Goal: Task Accomplishment & Management: Use online tool/utility

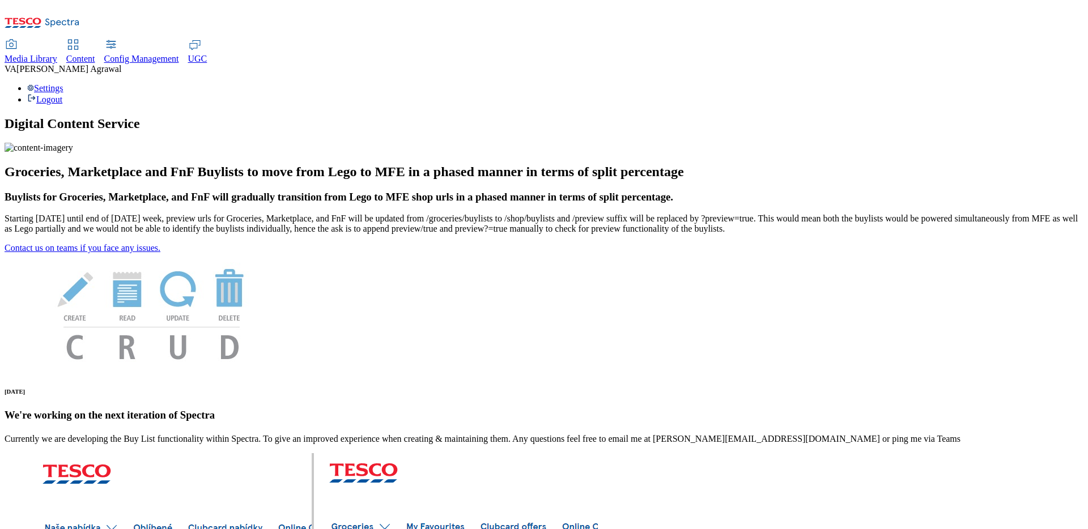
click at [95, 54] on span "Content" at bounding box center [80, 59] width 29 height 10
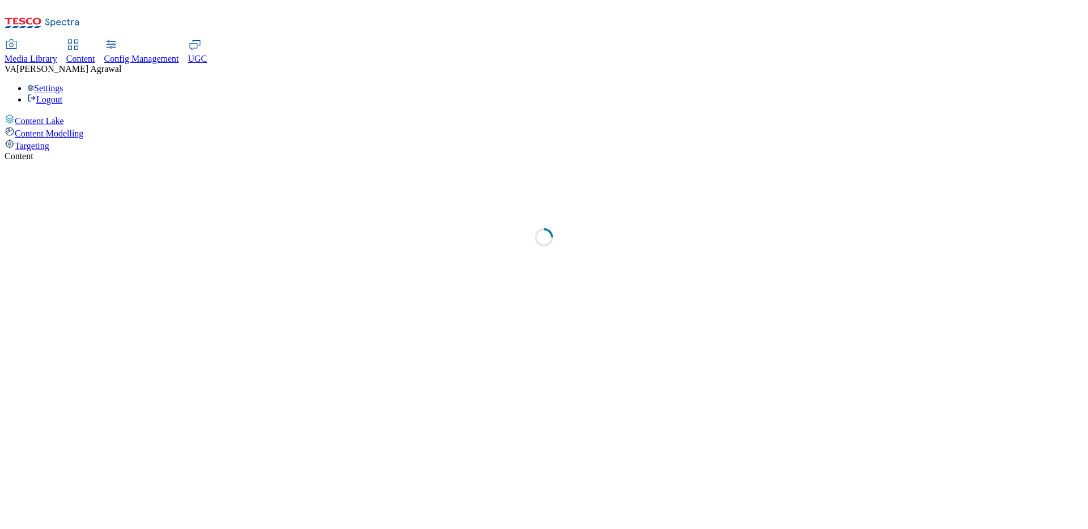
click at [49, 141] on span "Targeting" at bounding box center [32, 146] width 35 height 10
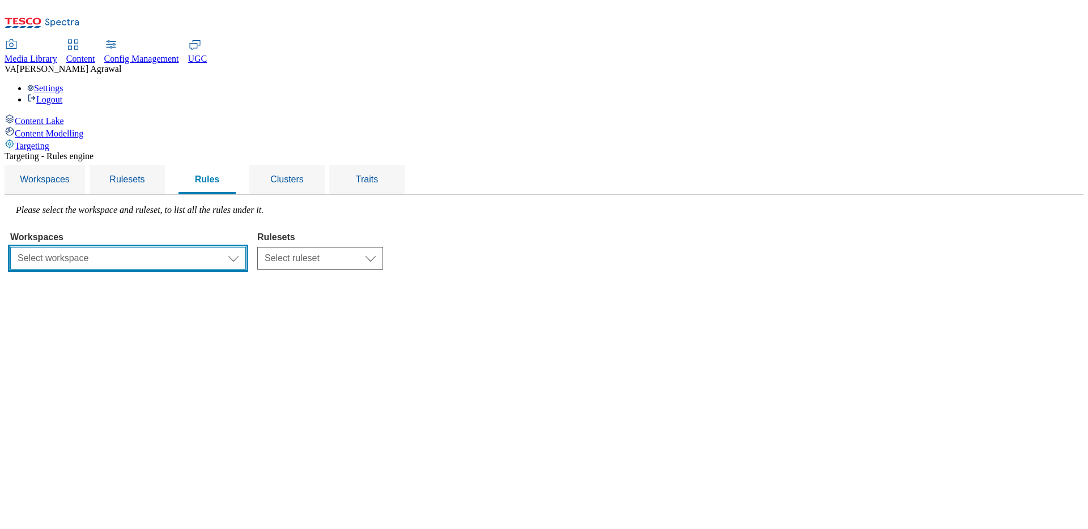
click at [246, 247] on select "Select workspace Test Targeting_28th_August_Sanity test 20th march Test_Sanity_…" at bounding box center [128, 258] width 236 height 23
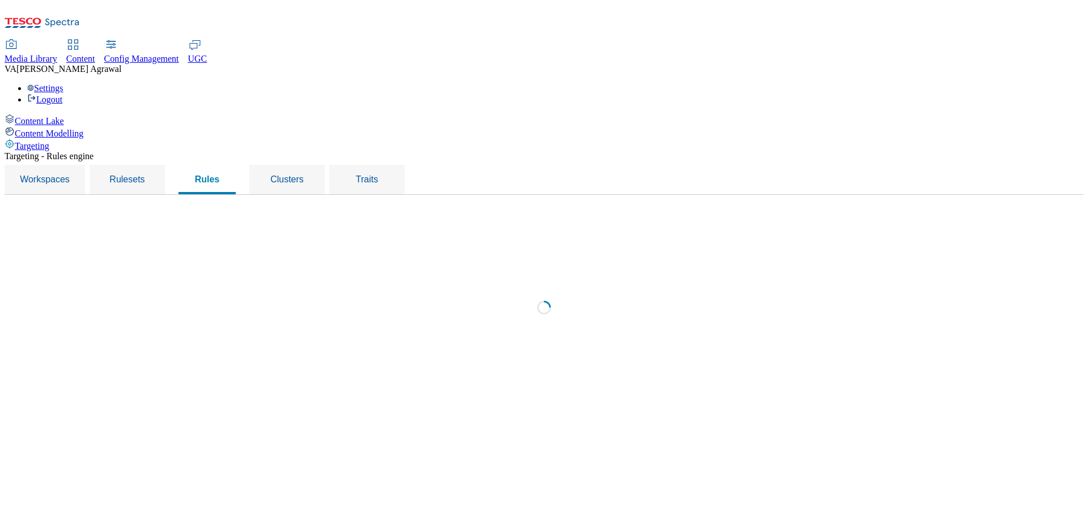
select select "f510054f-adaa-4692-b570-80fa3897127a"
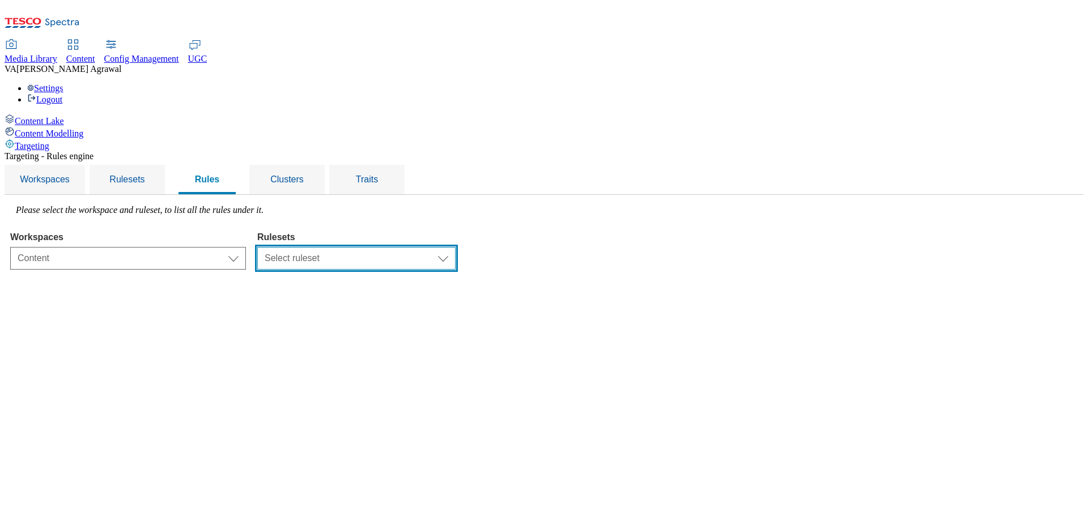
click at [456, 247] on select "Select ruleset CZ TEST HU ROI SK UK clubcard-roi clubcard-website customer-enga…" at bounding box center [356, 258] width 198 height 23
select select "7f9e739d-6abb-424f-b94f-4b375a3fe6e0"
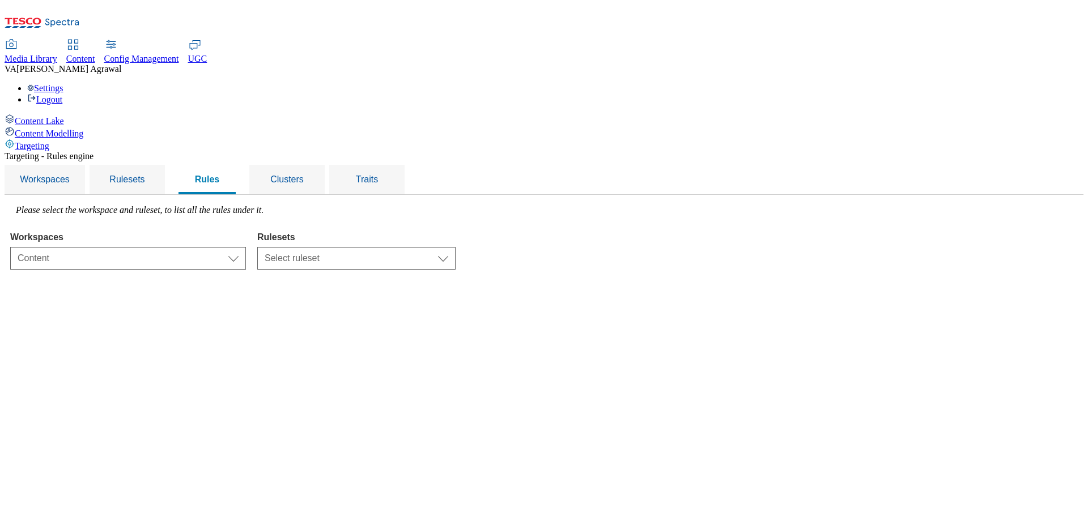
click at [400, 247] on select "Select ruleset CZ TEST HU ROI SK UK clubcard-roi clubcard-website customer-enga…" at bounding box center [356, 258] width 198 height 23
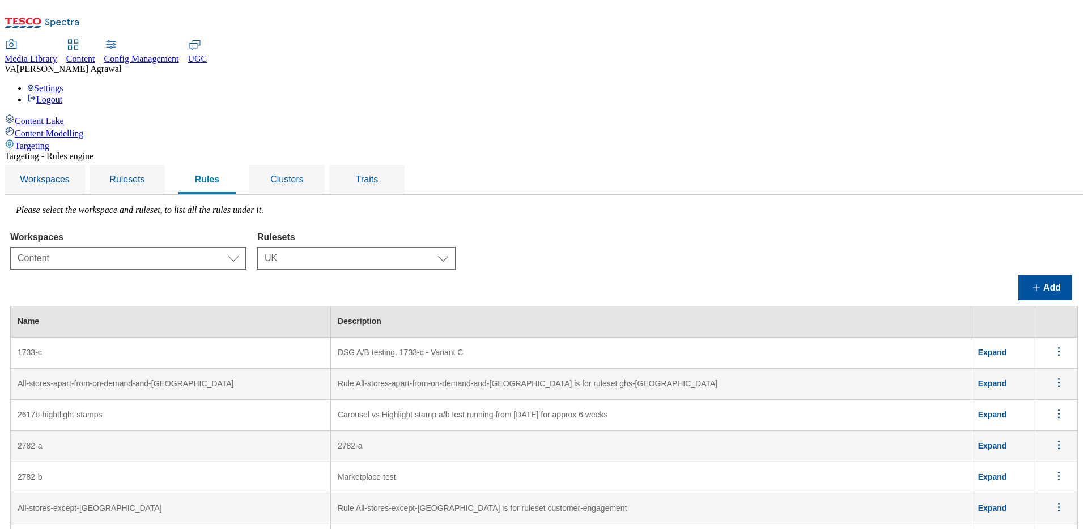
click at [330, 275] on div "Add" at bounding box center [544, 287] width 1068 height 25
click at [1027, 275] on button "Add" at bounding box center [1045, 287] width 54 height 25
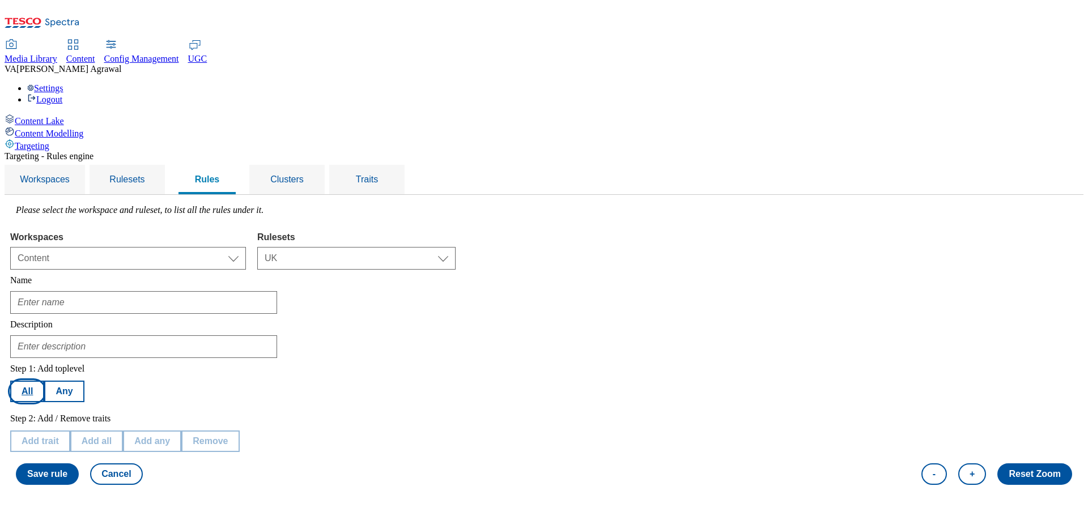
click at [44, 381] on button "All" at bounding box center [27, 392] width 34 height 22
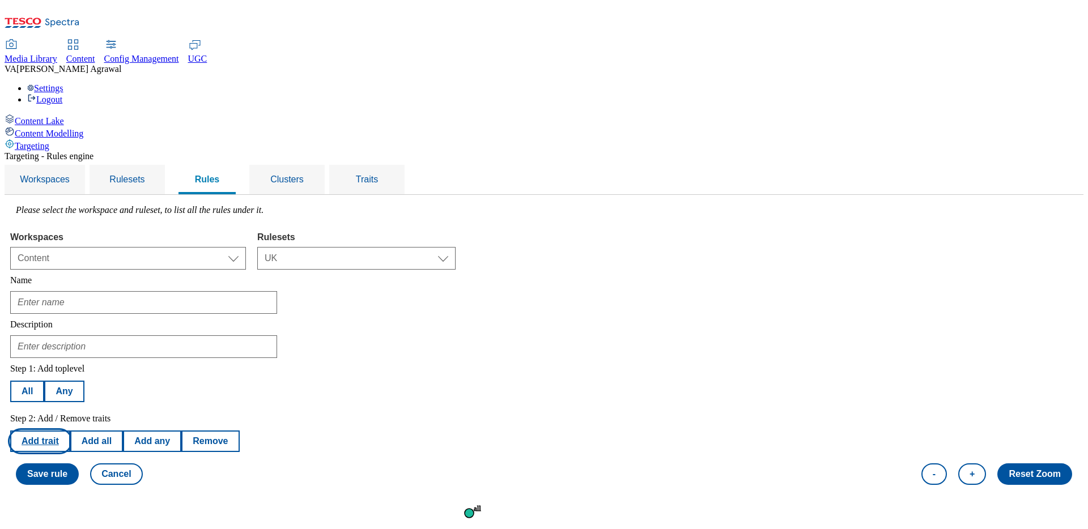
click at [70, 431] on button "Add trait" at bounding box center [40, 442] width 60 height 22
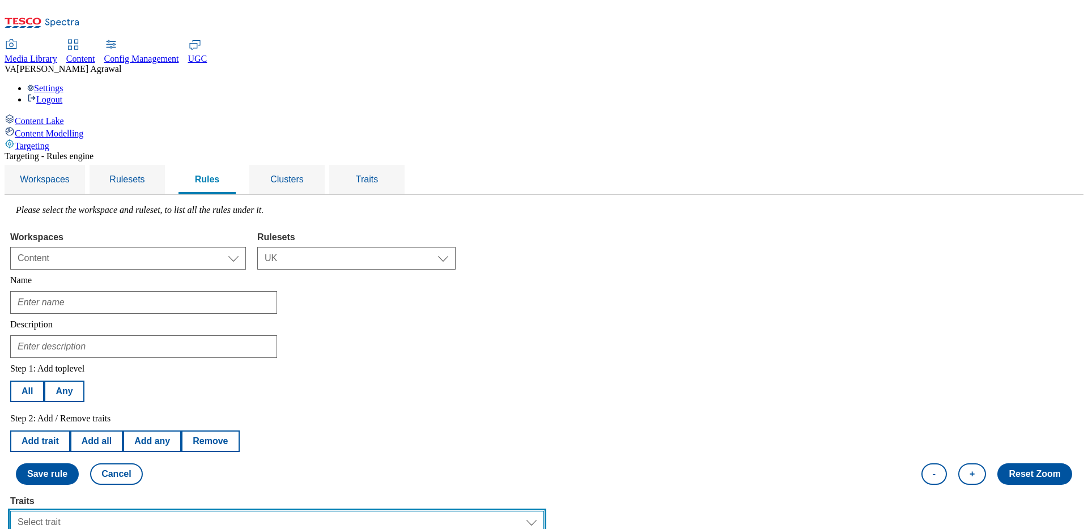
click at [264, 511] on select "Select trait Languages Segments Operating System Content Type Variant ID Store-…" at bounding box center [277, 522] width 534 height 23
select select "experimentId"
click at [153, 511] on select "Select trait Languages Segments Operating System Content Type Variant ID Store-…" at bounding box center [277, 522] width 534 height 23
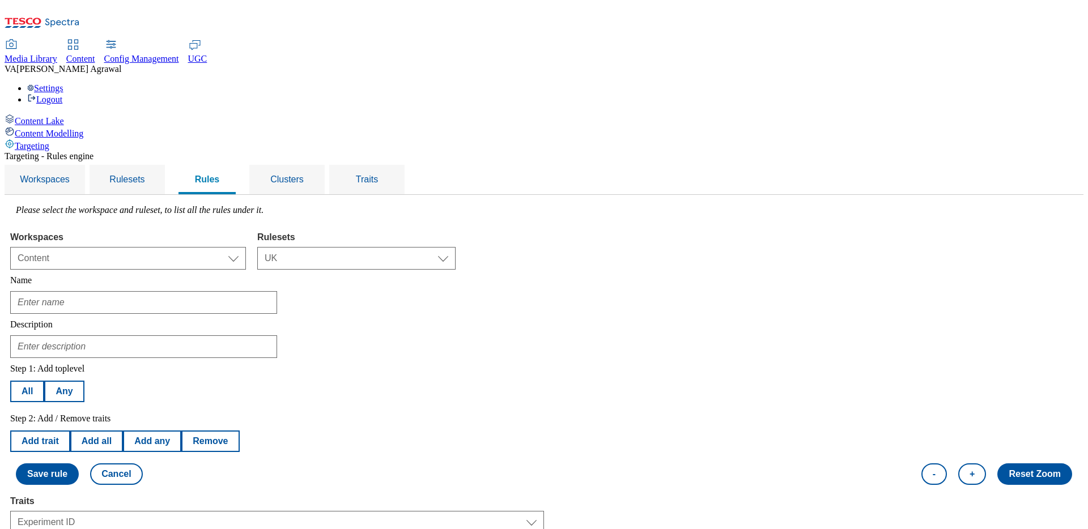
click at [44, 381] on button "All" at bounding box center [27, 392] width 34 height 22
click at [70, 431] on button "Add trait" at bounding box center [40, 442] width 60 height 22
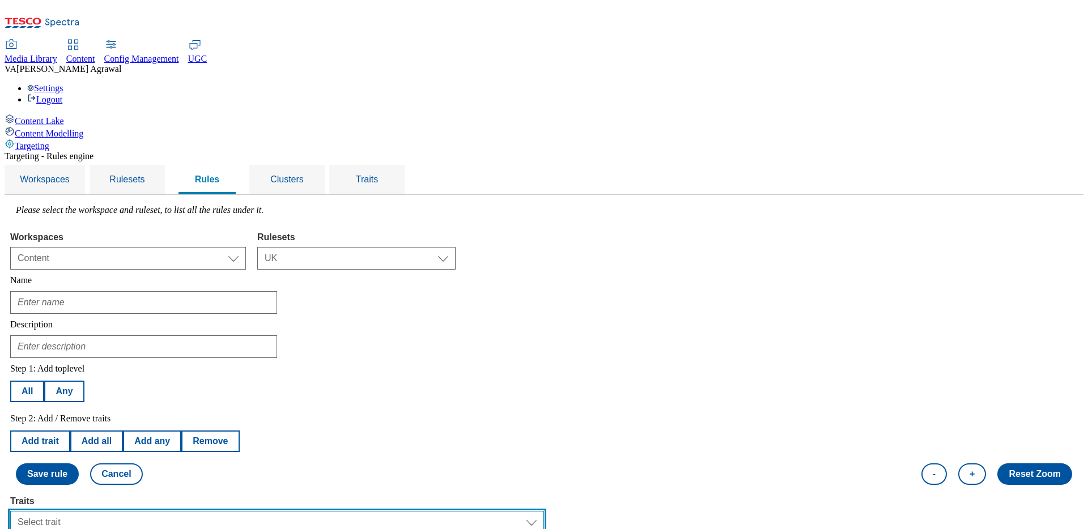
click at [245, 511] on select "Select trait Languages Segments Operating System Content Type Variant ID Store-…" at bounding box center [277, 522] width 534 height 23
select select "experimentId"
click at [153, 511] on select "Select trait Languages Segments Operating System Content Type Variant ID Store-…" at bounding box center [277, 522] width 534 height 23
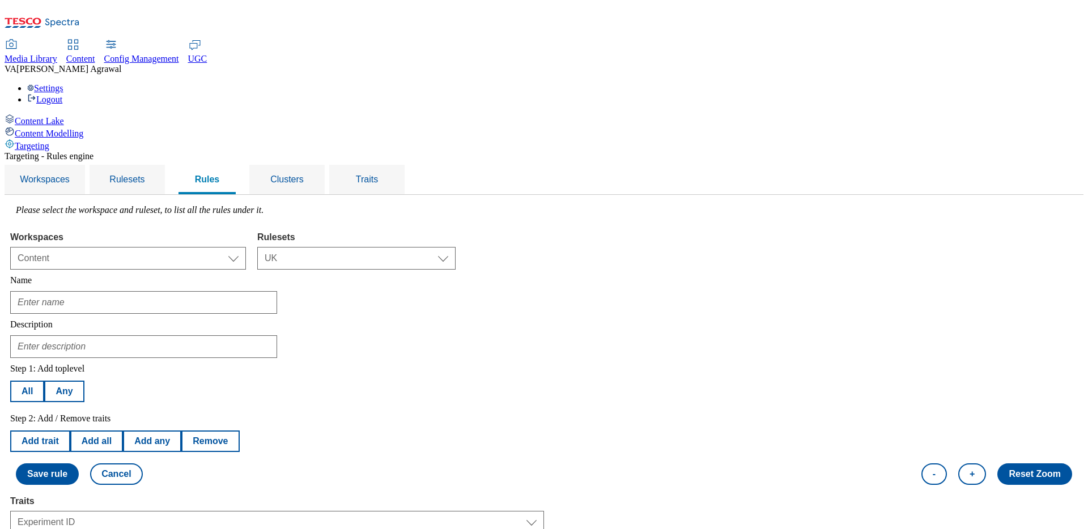
click at [437, 330] on div at bounding box center [544, 344] width 1068 height 28
click at [142, 464] on button "Cancel" at bounding box center [116, 475] width 52 height 22
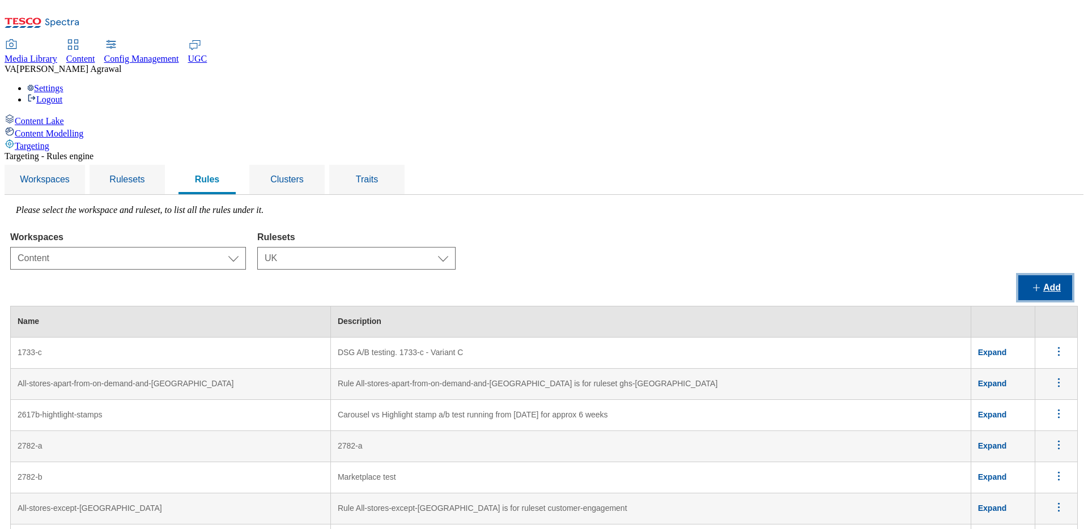
click at [1021, 275] on button "Add" at bounding box center [1045, 287] width 54 height 25
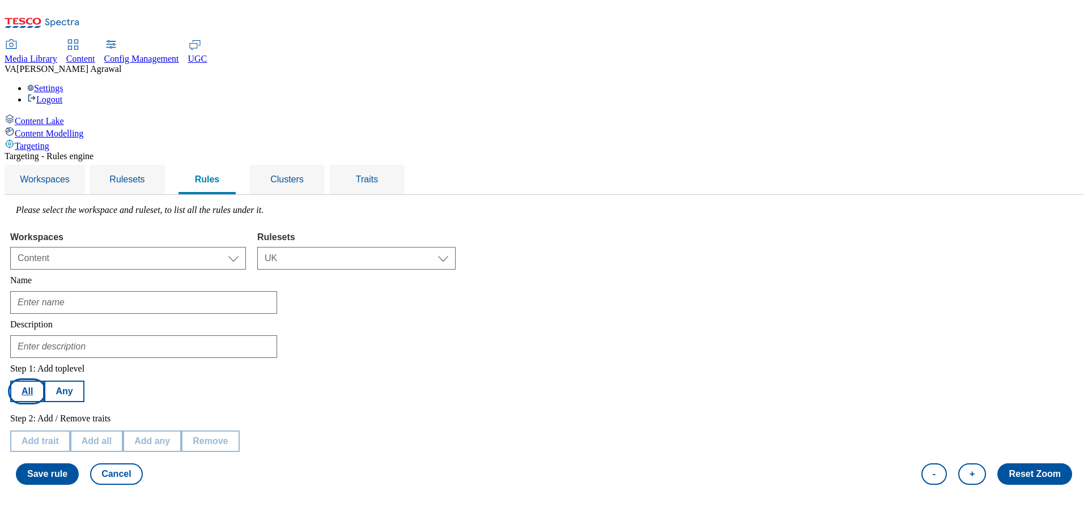
click at [44, 381] on button "All" at bounding box center [27, 392] width 34 height 22
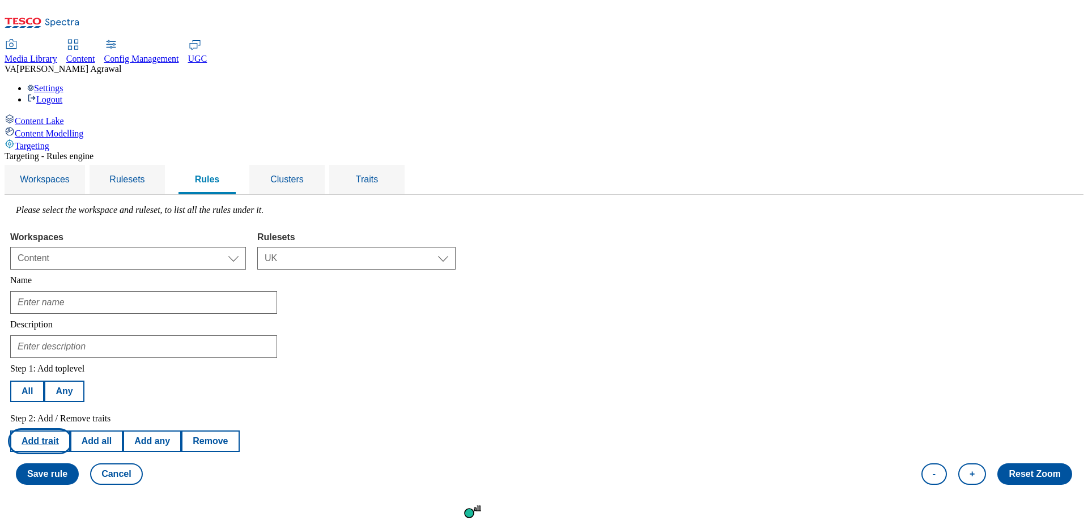
click at [70, 431] on button "Add trait" at bounding box center [40, 442] width 60 height 22
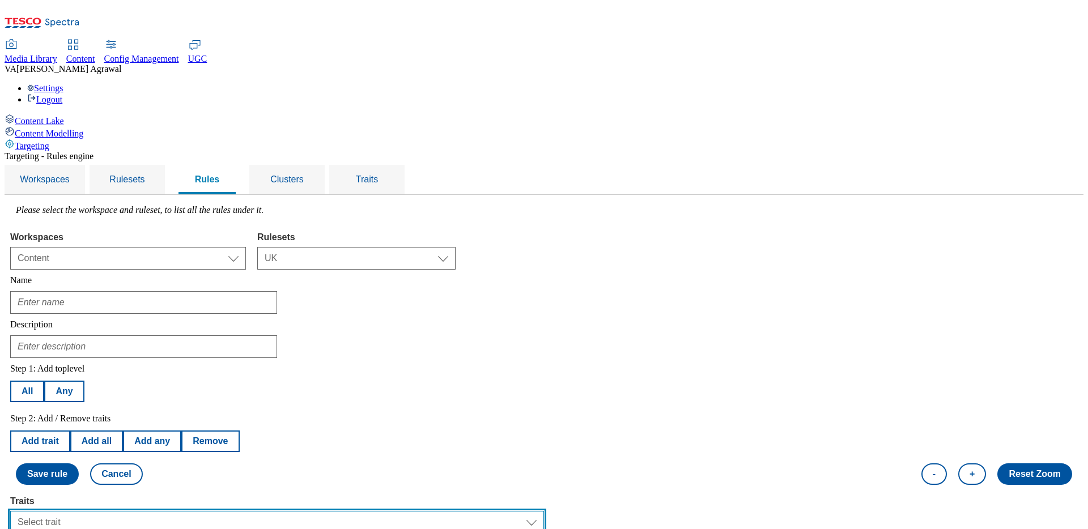
click at [316, 511] on select "Select trait Languages Segments Operating System Content Type Variant ID Store-…" at bounding box center [277, 522] width 534 height 23
select select "experimentId"
click at [153, 511] on select "Select trait Languages Segments Operating System Content Type Variant ID Store-…" at bounding box center [277, 522] width 534 height 23
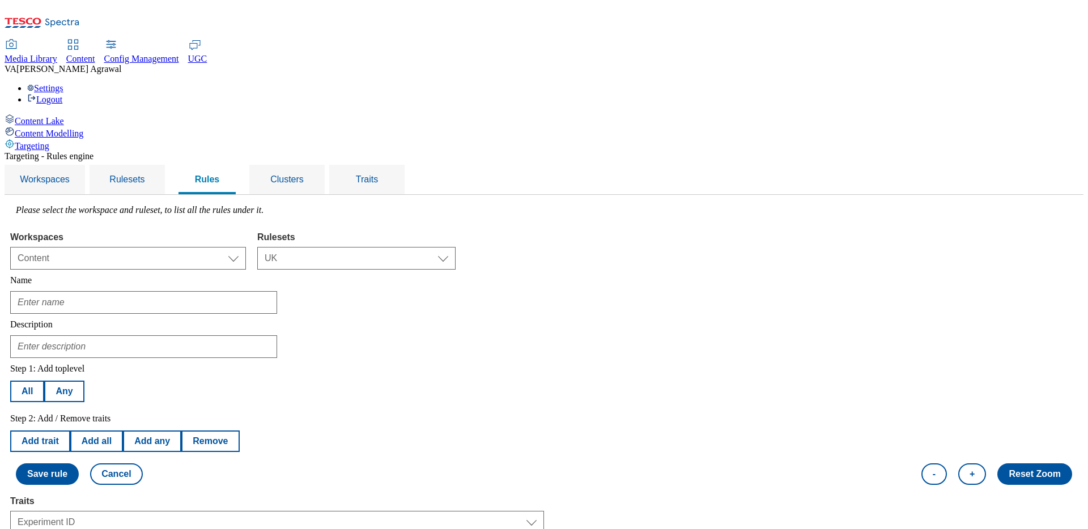
select select "3072"
click at [585, 358] on div "Step 1: Add toplevel All Any Step 2: Add / Remove traits Add trait Add all Add …" at bounding box center [544, 424] width 1068 height 133
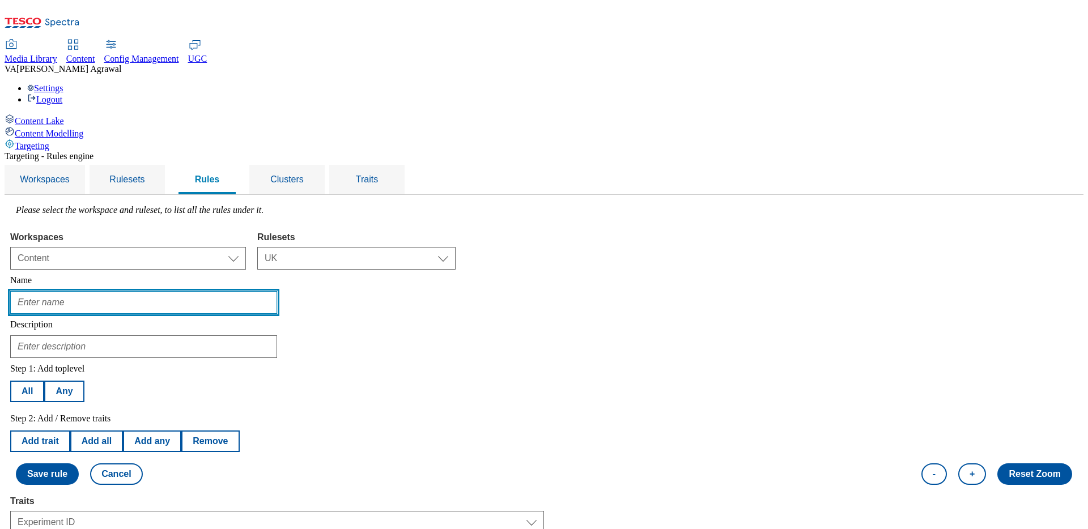
click at [213, 291] on input "text" at bounding box center [143, 302] width 267 height 23
paste input "Popular offers ending soon for Carousel"
type input "Popular offers ending soon for Carousel"
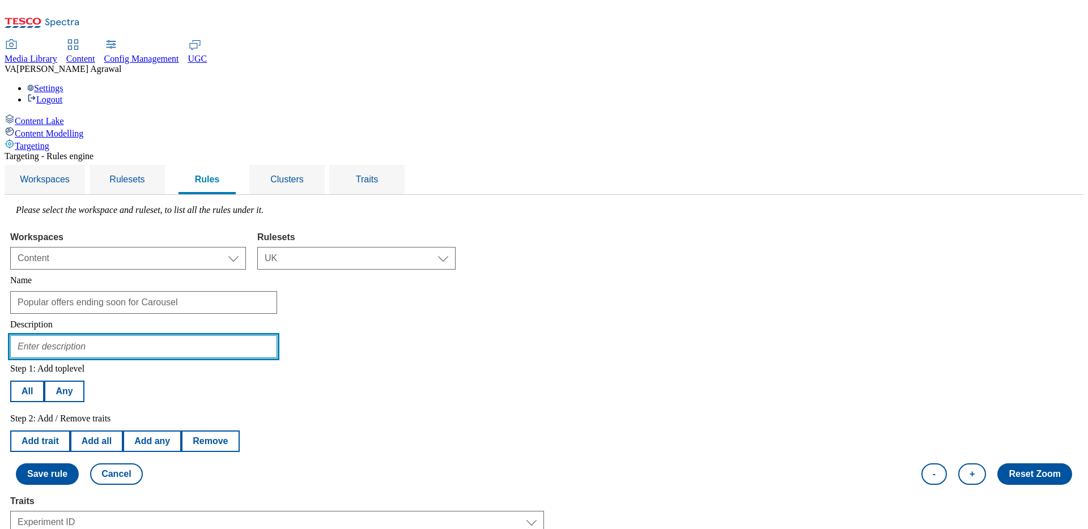
click at [257, 336] on input "text" at bounding box center [143, 347] width 267 height 23
paste input "Popular offers ending soon on Tesco.com-A/B testing support for Carousel"
type input "Popular offers ending soon on Tesco.com-A/B testing support for Carousel"
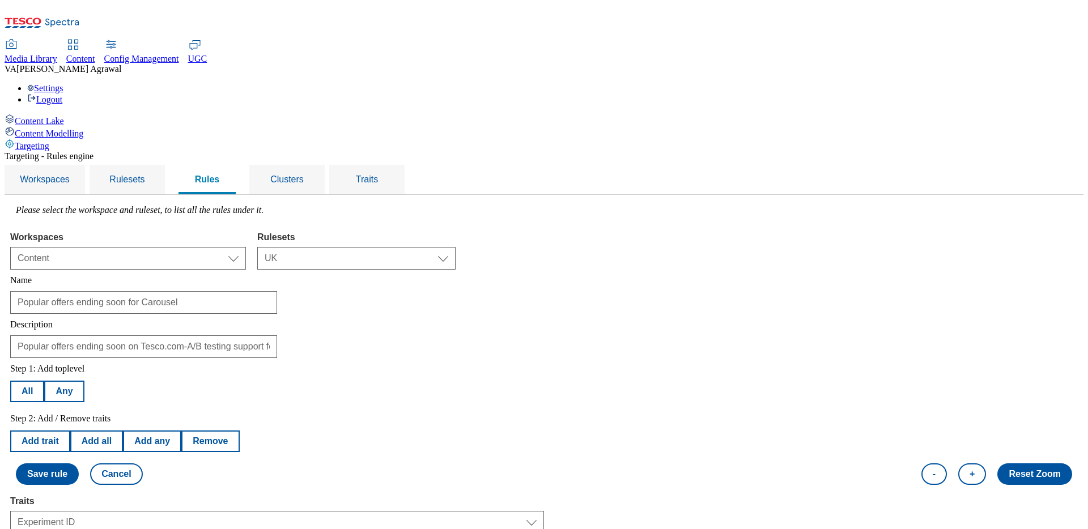
click at [406, 358] on div "Step 1: Add toplevel All Any Step 2: Add / Remove traits Add trait Add all Add …" at bounding box center [544, 424] width 1068 height 133
select select "equals"
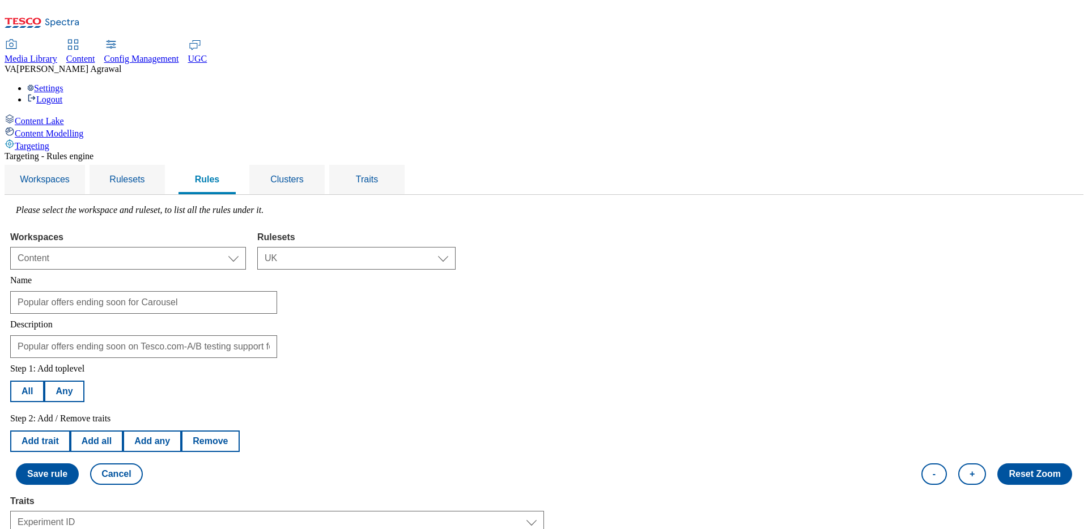
click at [70, 431] on button "Add trait" at bounding box center [40, 442] width 60 height 22
select select "experimentId"
select select "equals"
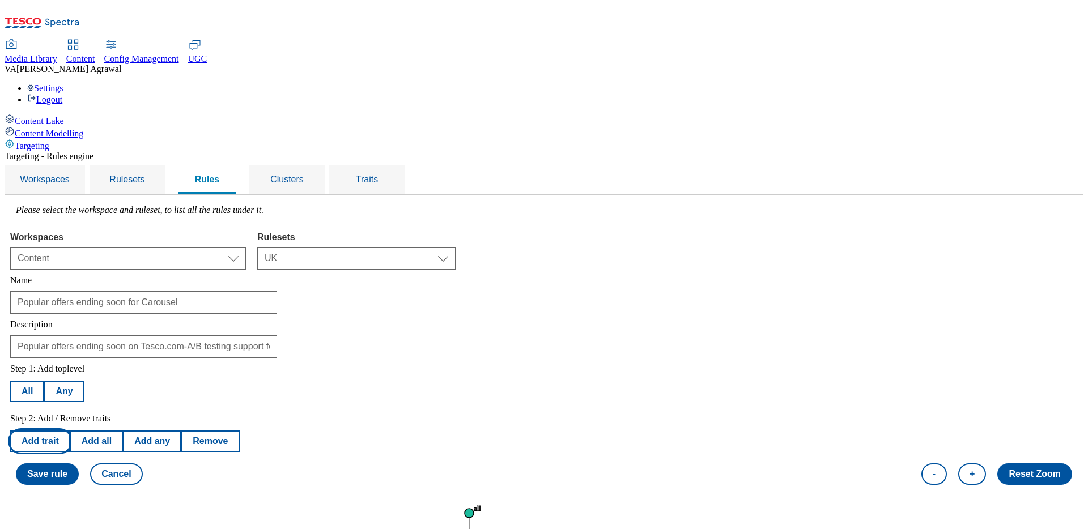
select select "3072"
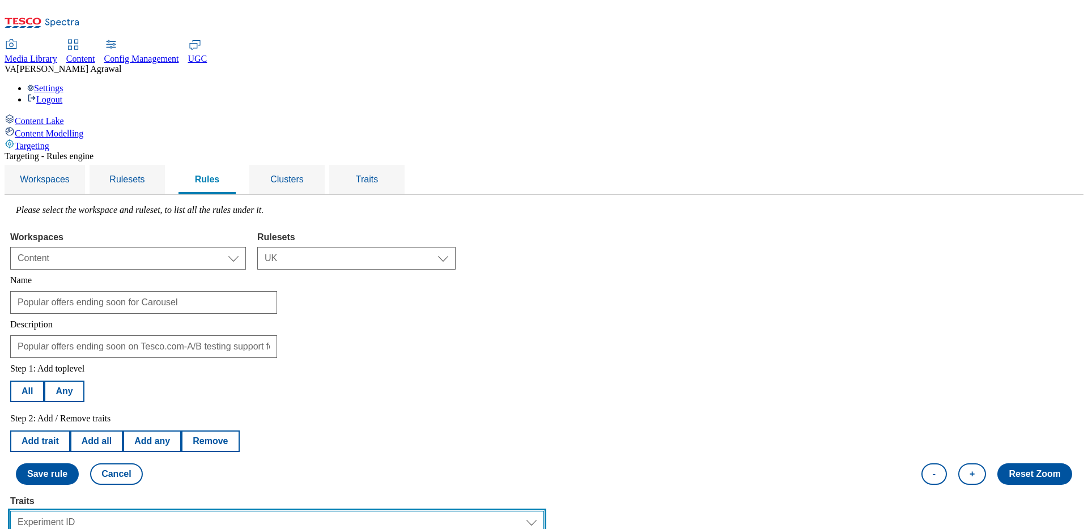
click at [248, 511] on select "Select trait Languages Segments Operating System Content Type Variant ID Store-…" at bounding box center [277, 522] width 534 height 23
select select "variantId"
click at [153, 511] on select "Select trait Languages Segments Operating System Content Type Variant ID Store-…" at bounding box center [277, 522] width 534 height 23
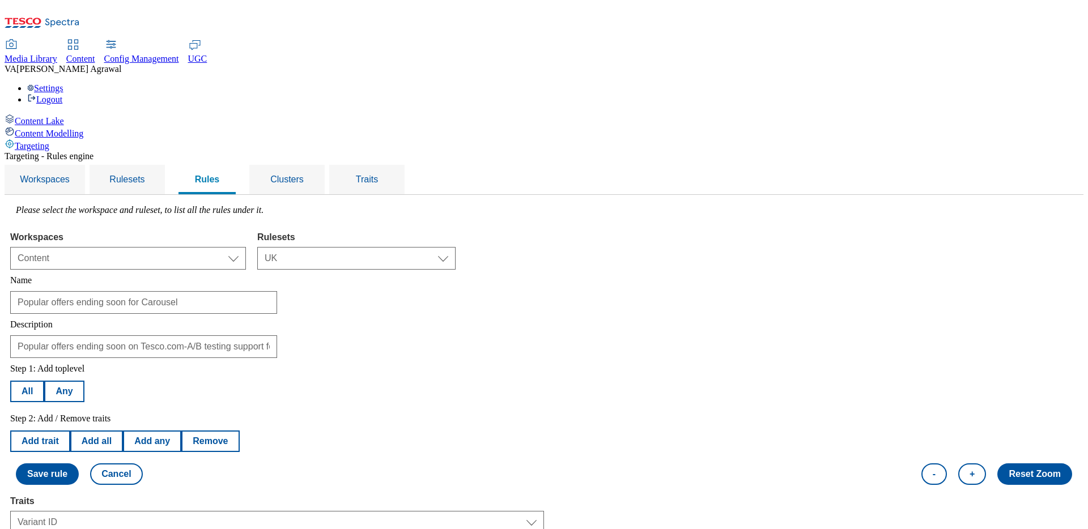
select select "3072-a"
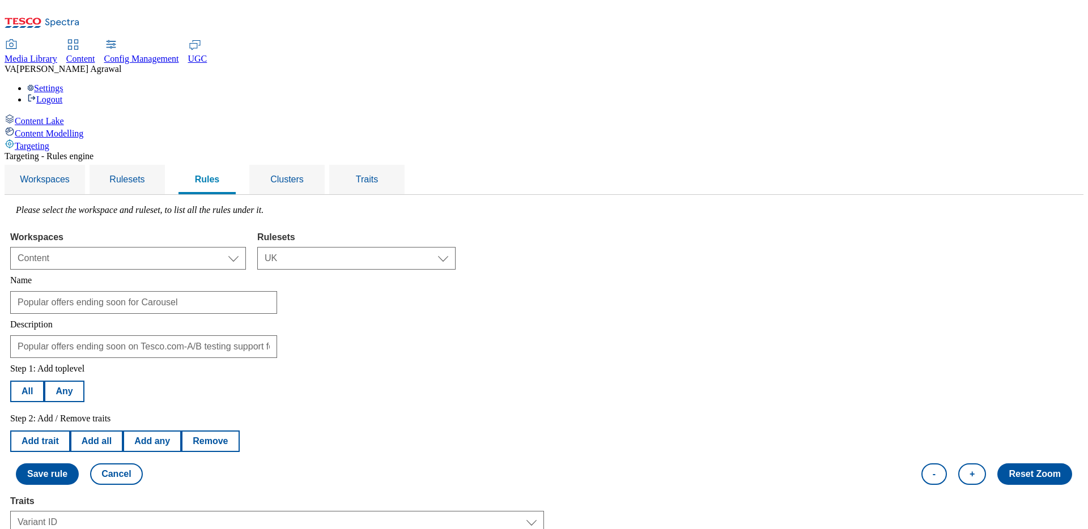
click at [240, 381] on div "All Any" at bounding box center [125, 392] width 230 height 22
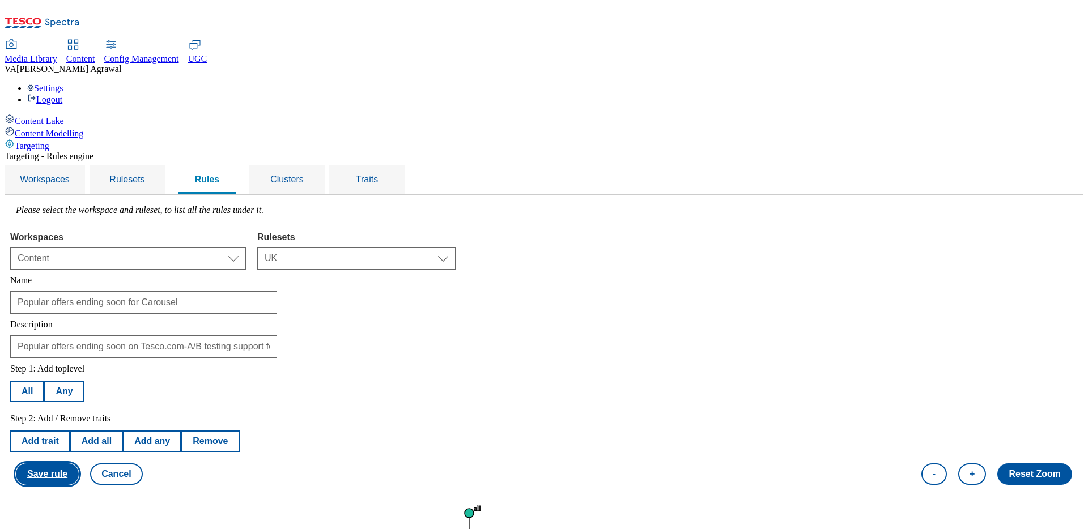
click at [79, 464] on button "Save rule" at bounding box center [47, 475] width 63 height 22
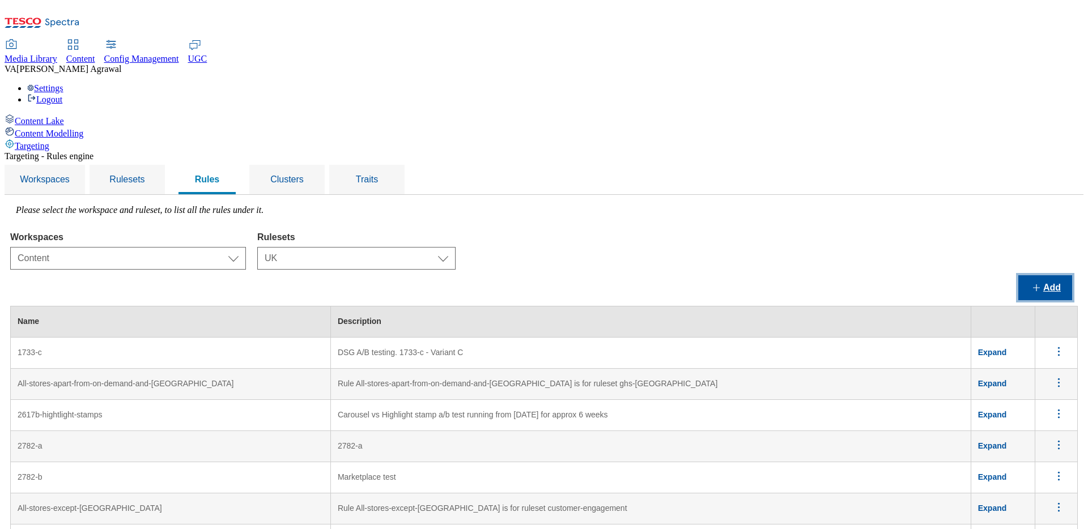
click at [1040, 275] on button "Add" at bounding box center [1045, 287] width 54 height 25
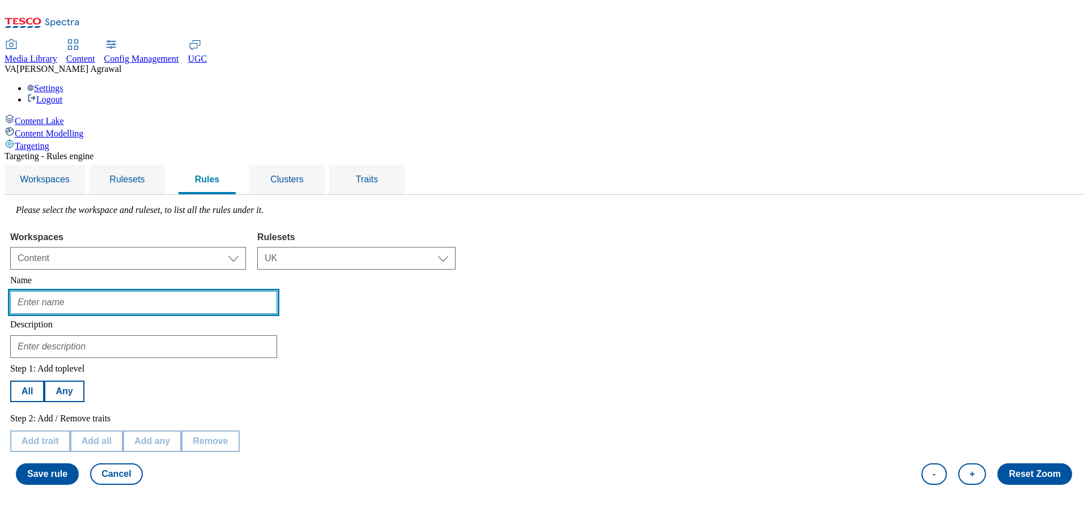
click at [277, 291] on input "text" at bounding box center [143, 302] width 267 height 23
paste input "Popular offers ending soon for No Carousel"
type input "Popular offers ending soon for No Carousel"
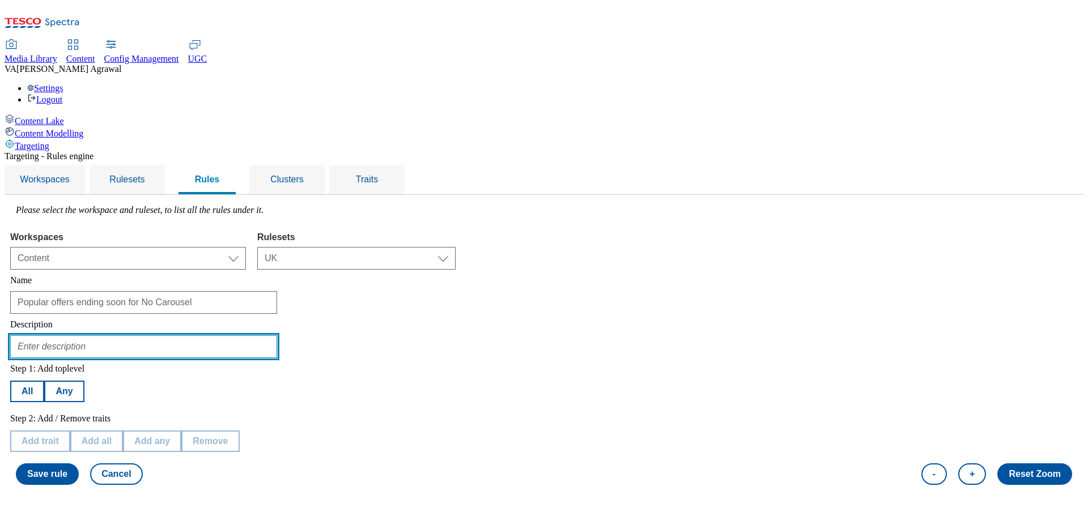
click at [250, 336] on input "text" at bounding box center [143, 347] width 267 height 23
paste input "Popular offers ending soon on Tesco.com-A/B testing support for No Carousel"
type input "Popular offers ending soon on Tesco.com-A/B testing support for No Carousel"
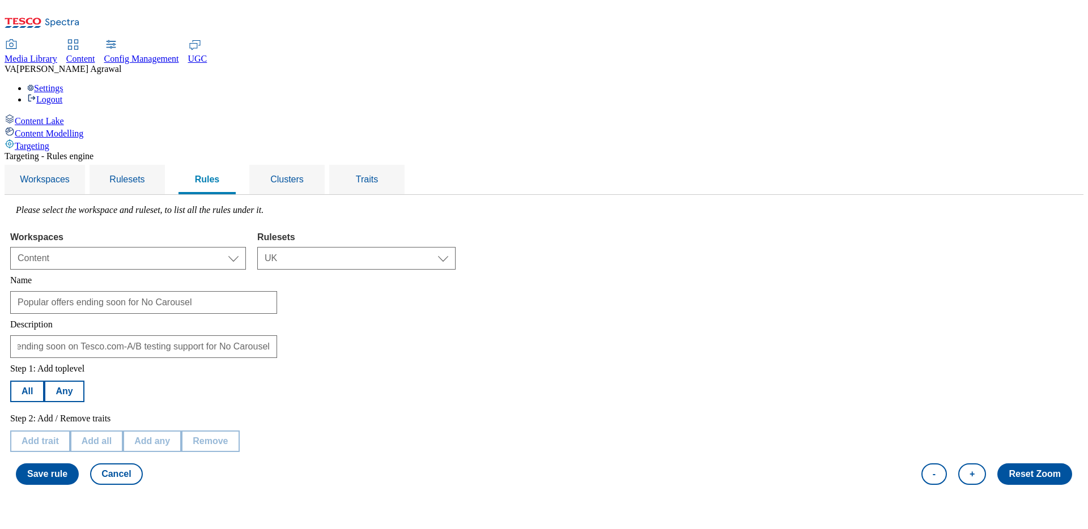
scroll to position [0, 0]
click at [562, 358] on div "Step 1: Add toplevel All Any Step 2: Add / Remove traits Add trait Add all Add …" at bounding box center [544, 424] width 1068 height 133
click at [44, 381] on button "All" at bounding box center [27, 392] width 34 height 22
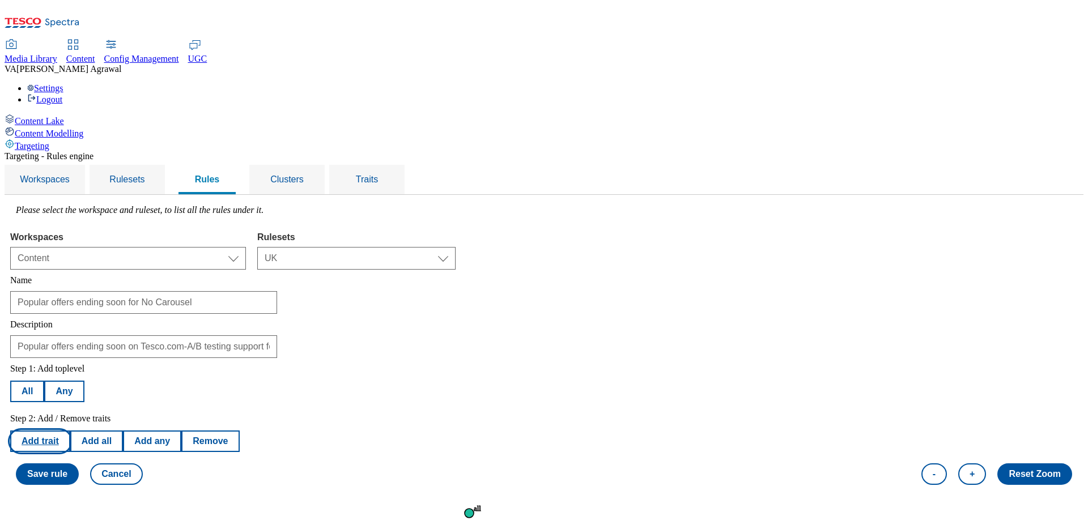
click at [70, 431] on button "Add trait" at bounding box center [40, 442] width 60 height 22
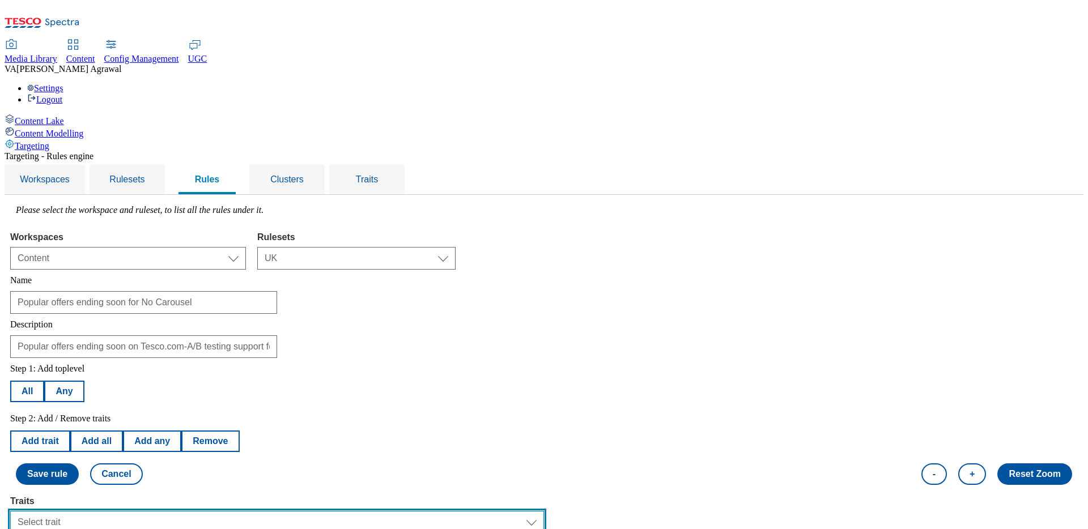
click at [381, 511] on select "Select trait Languages Segments Operating System Content Type Variant ID Store-…" at bounding box center [277, 522] width 534 height 23
select select "experimentId"
click at [153, 511] on select "Select trait Languages Segments Operating System Content Type Variant ID Store-…" at bounding box center [277, 522] width 534 height 23
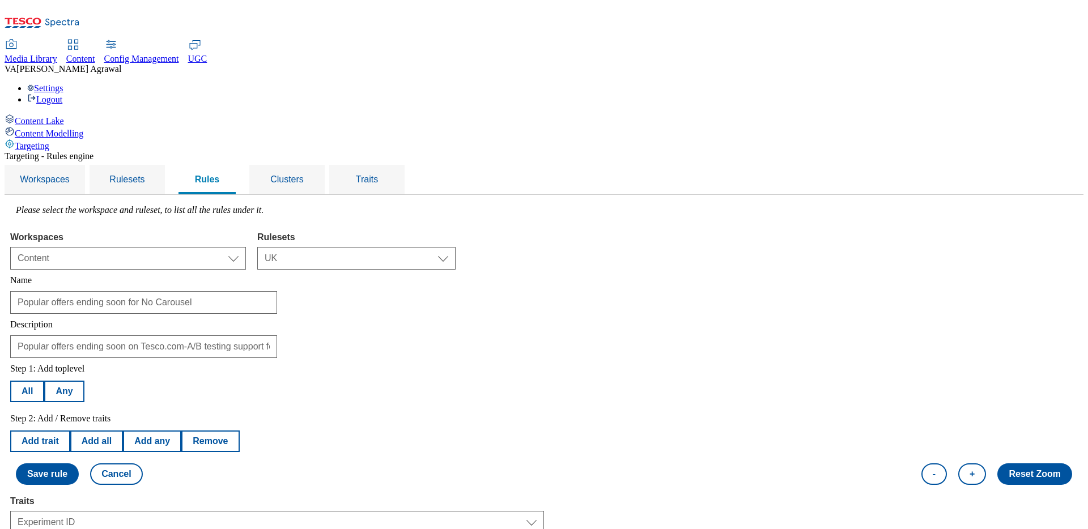
select select "3072"
select select "equals"
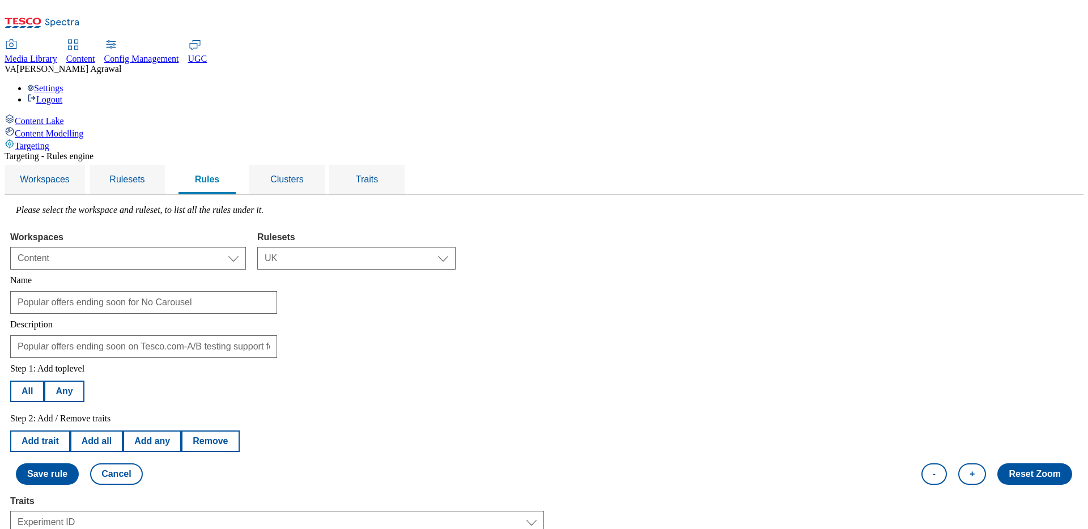
click at [70, 431] on button "Add trait" at bounding box center [40, 442] width 60 height 22
select select "experimentId"
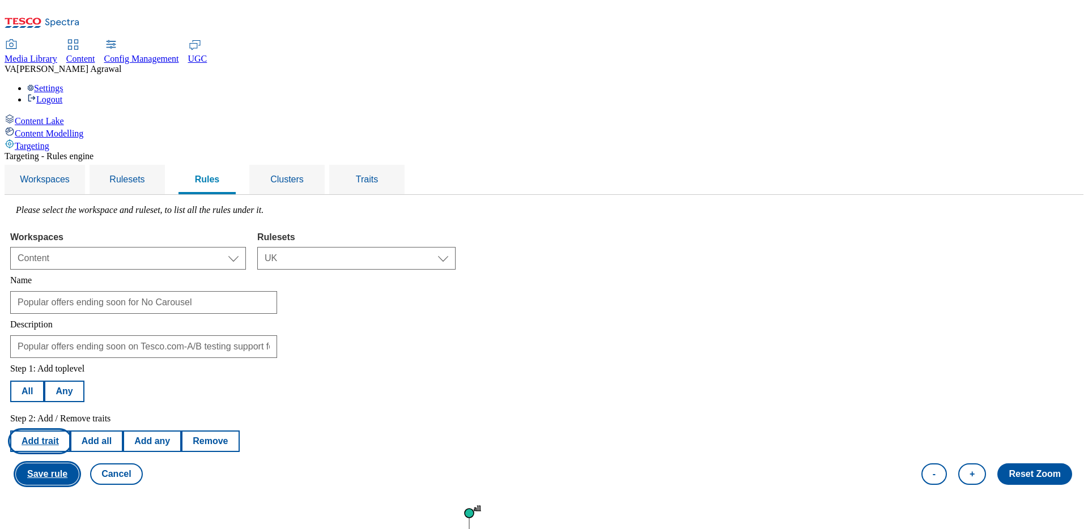
select select "equals"
select select "3072"
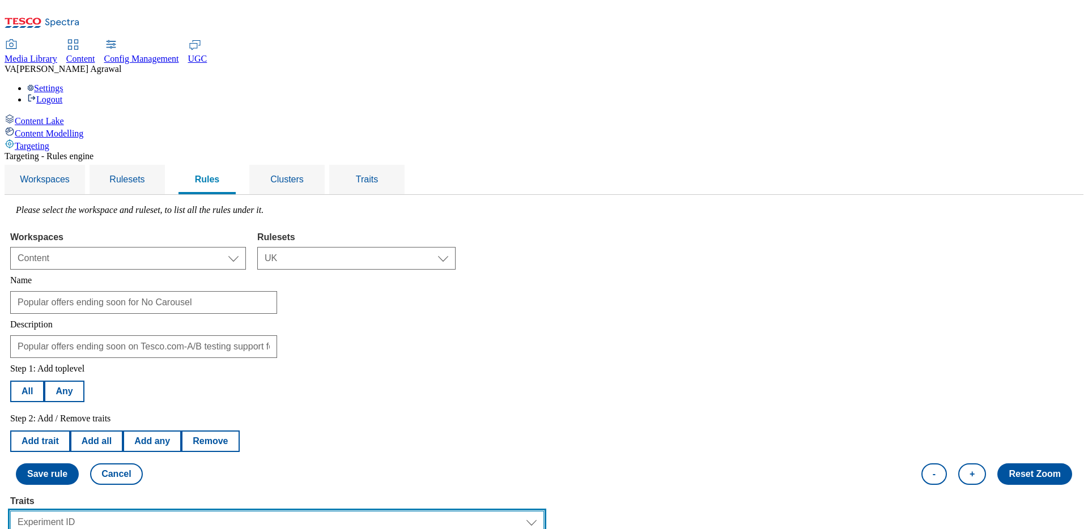
click at [236, 511] on select "Select trait Languages Segments Operating System Content Type Variant ID Store-…" at bounding box center [277, 522] width 534 height 23
select select "variantId"
click at [153, 511] on select "Select trait Languages Segments Operating System Content Type Variant ID Store-…" at bounding box center [277, 522] width 534 height 23
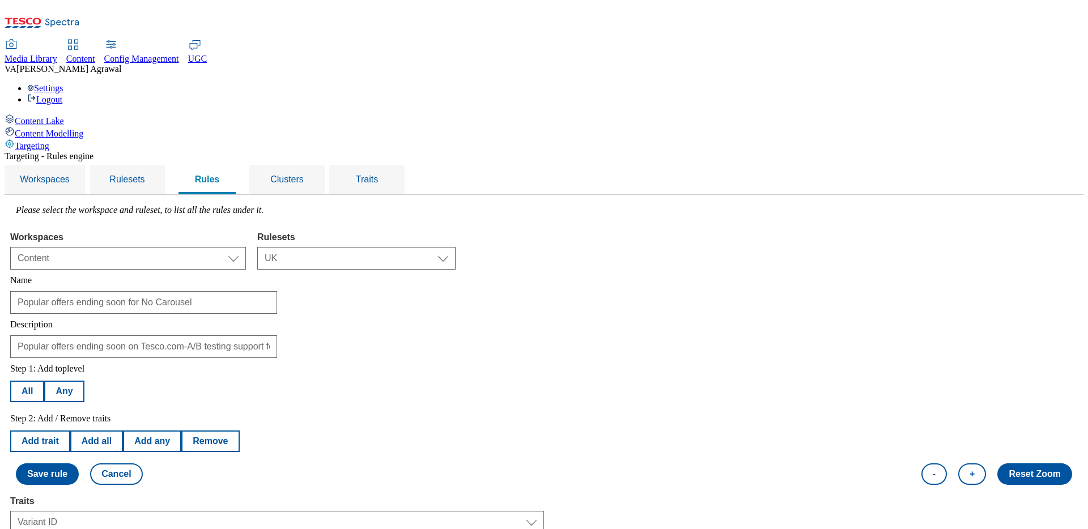
select select "3072-b"
click at [110, 151] on div "Content Lake Content Modelling Targeting" at bounding box center [544, 132] width 1079 height 37
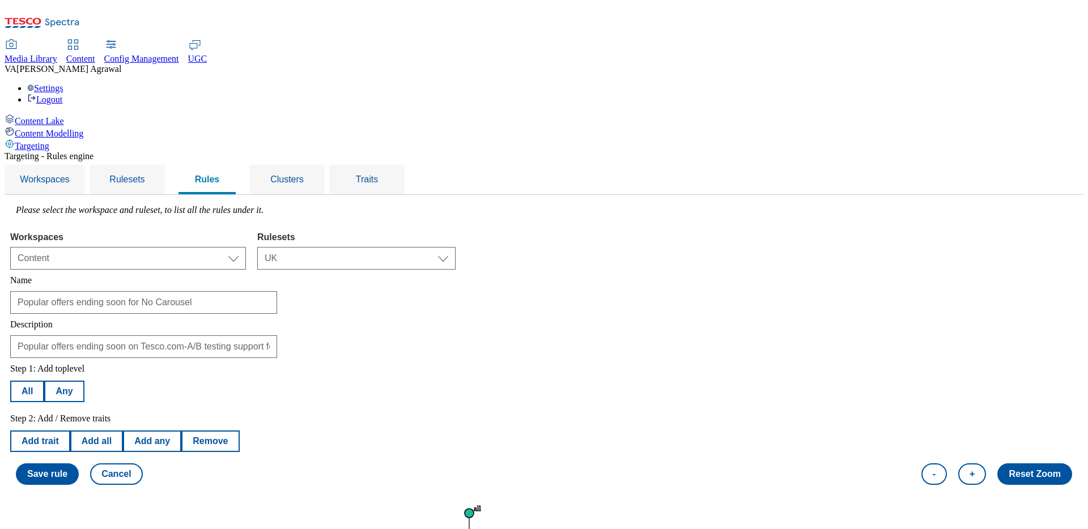
scroll to position [7, 0]
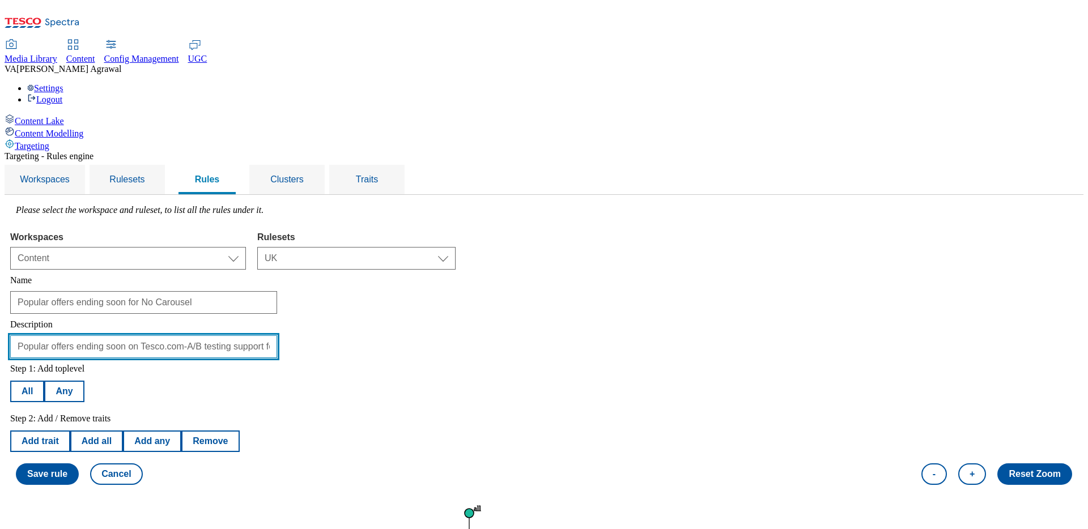
click at [241, 336] on input "Popular offers ending soon on Tesco.com-A/B testing support for No Carousel" at bounding box center [143, 347] width 267 height 23
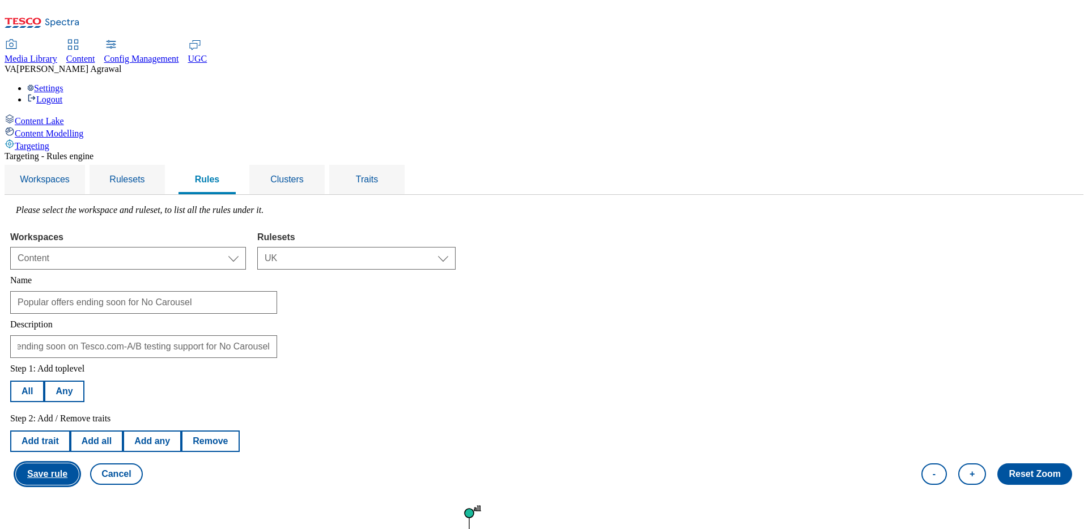
scroll to position [0, 0]
click at [79, 464] on button "Save rule" at bounding box center [47, 475] width 63 height 22
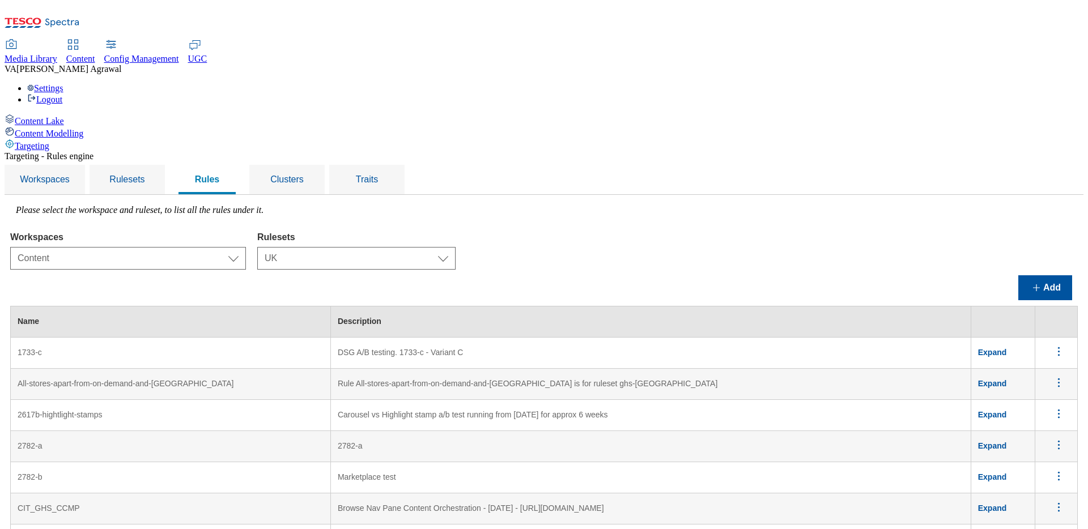
scroll to position [2622, 0]
